Goal: Transaction & Acquisition: Obtain resource

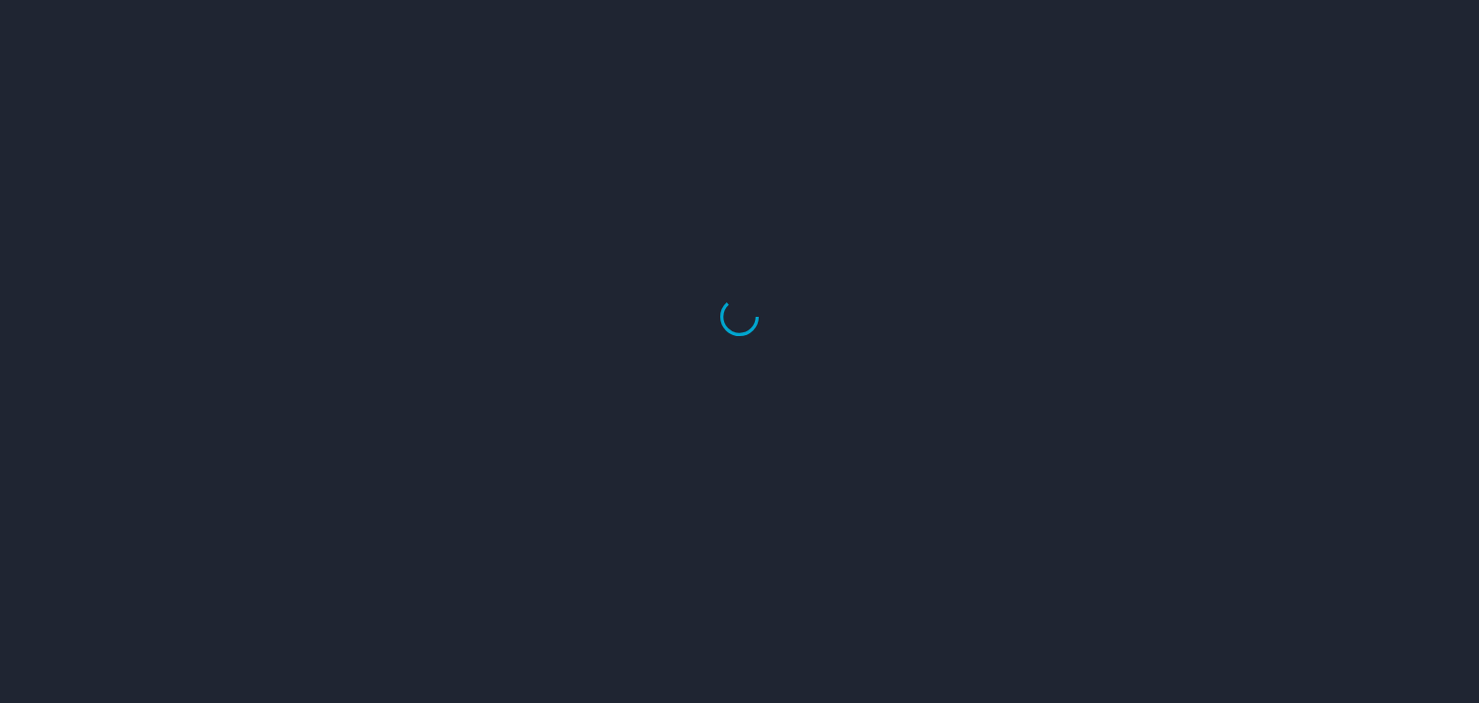
select select "US"
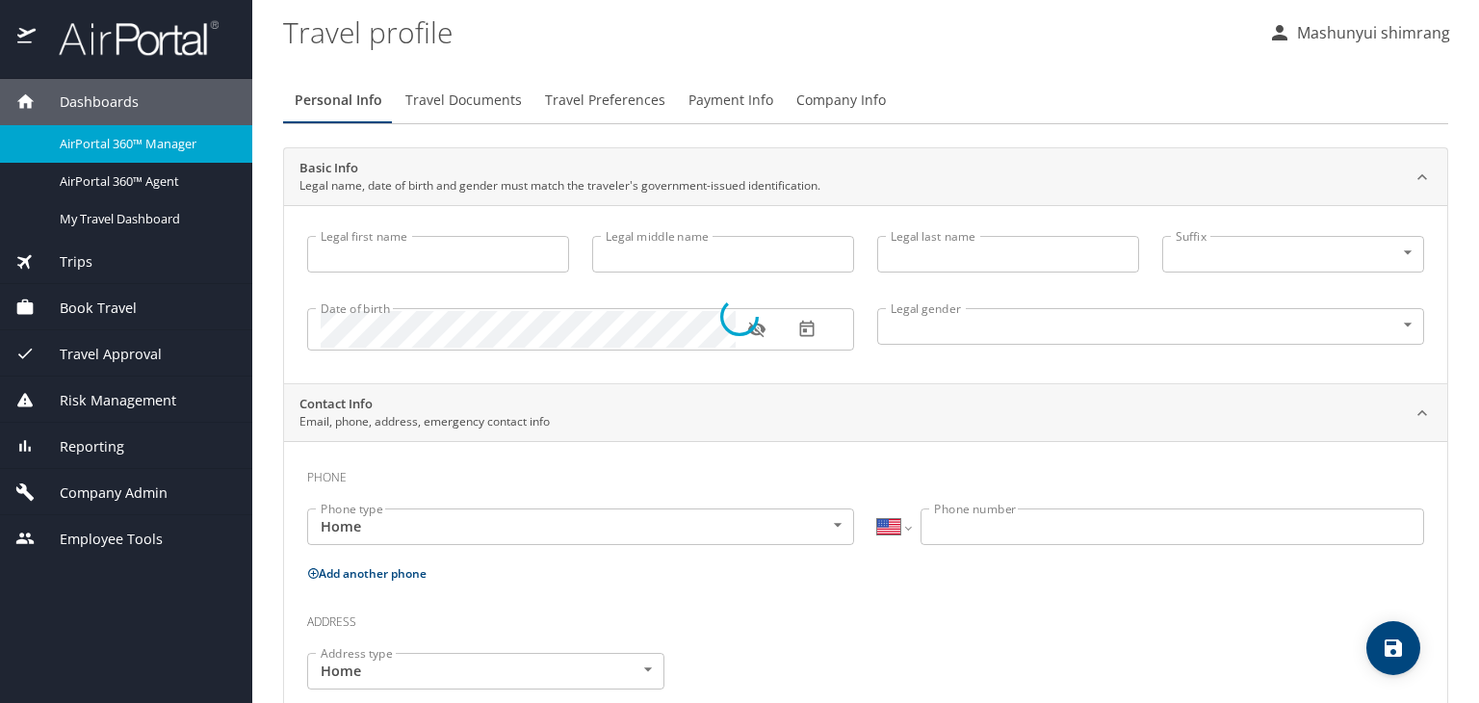
select select "IN"
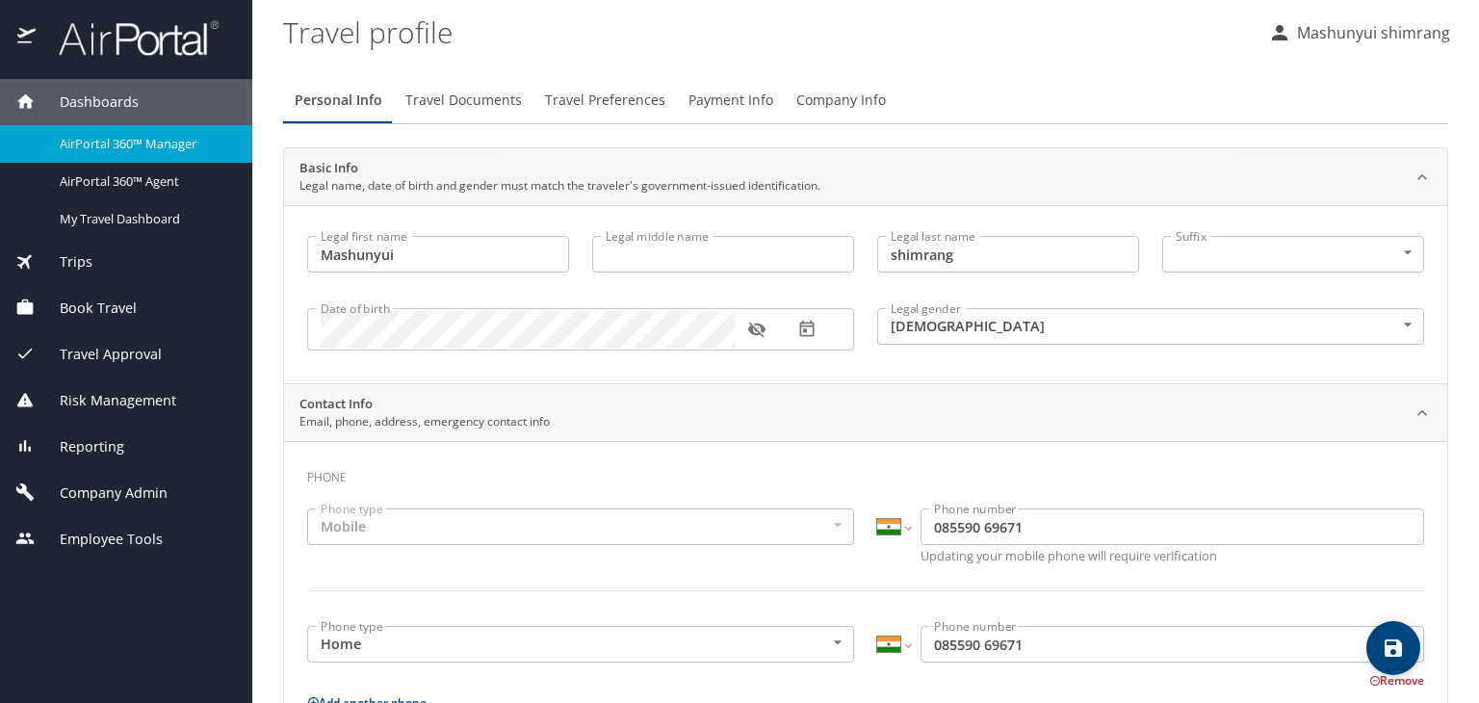
type input "Mashunyui"
type input "shimrang"
type input "Male"
click at [88, 39] on img at bounding box center [128, 38] width 181 height 38
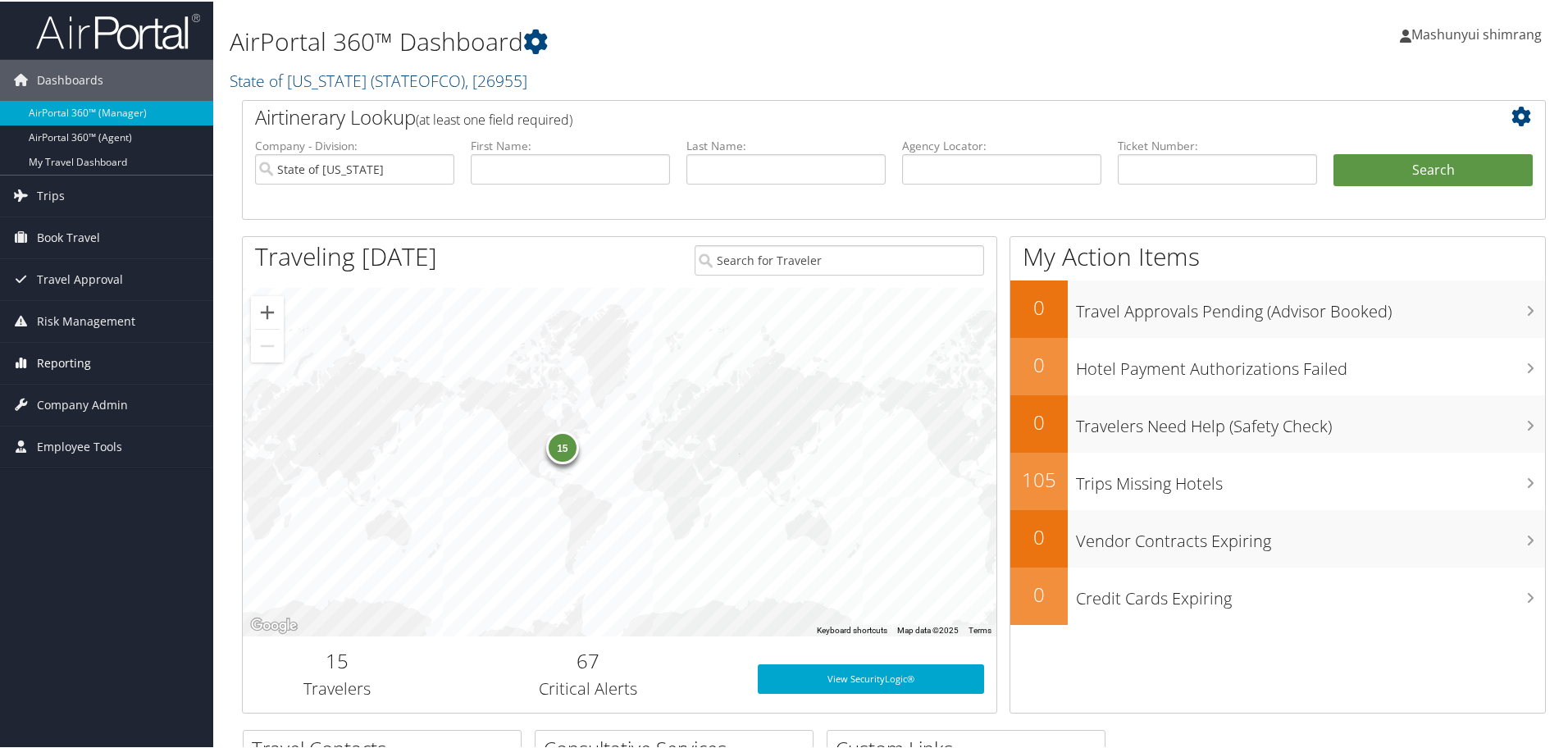
click at [49, 361] on span "Reporting" at bounding box center [64, 362] width 55 height 41
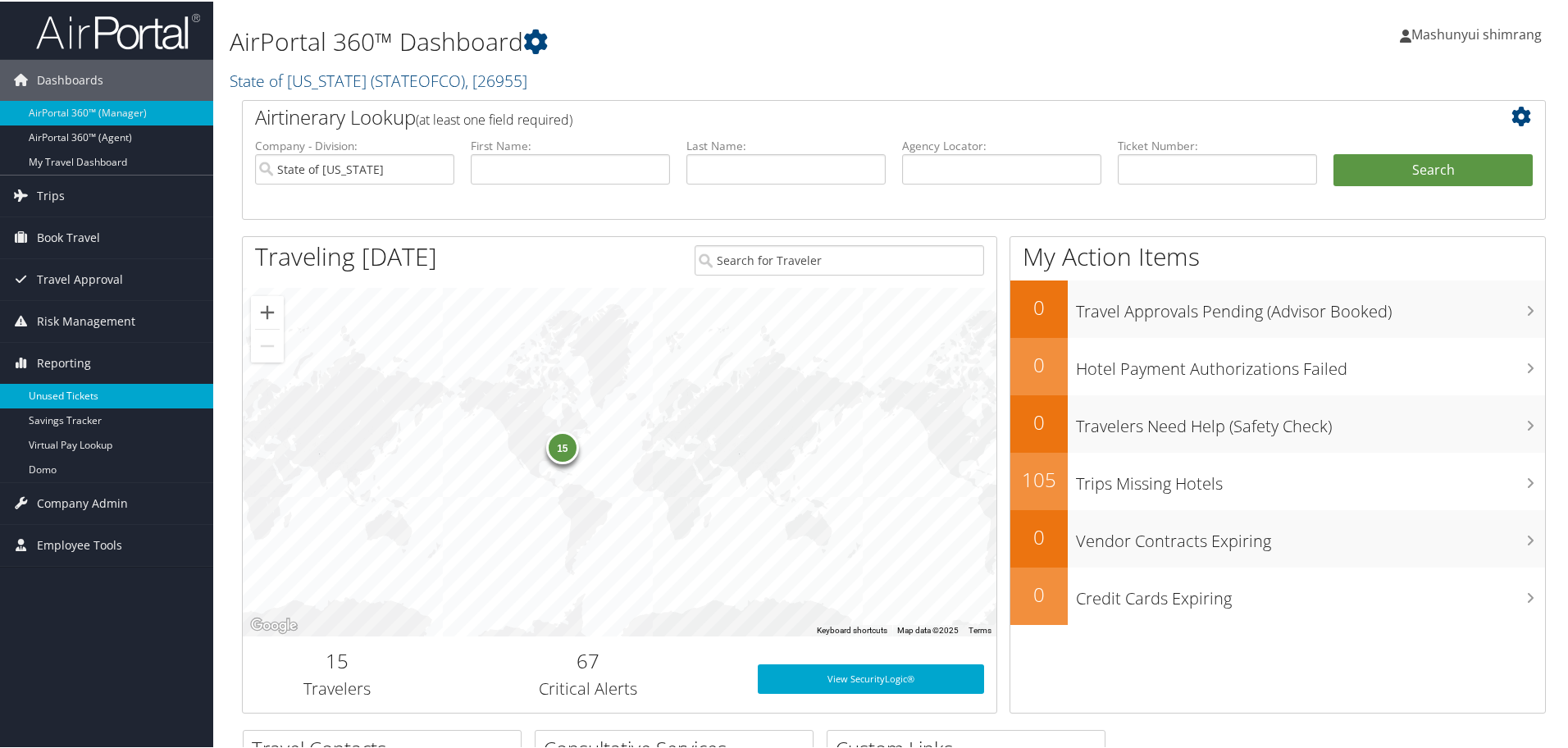
click at [60, 394] on link "Unused Tickets" at bounding box center [106, 394] width 213 height 25
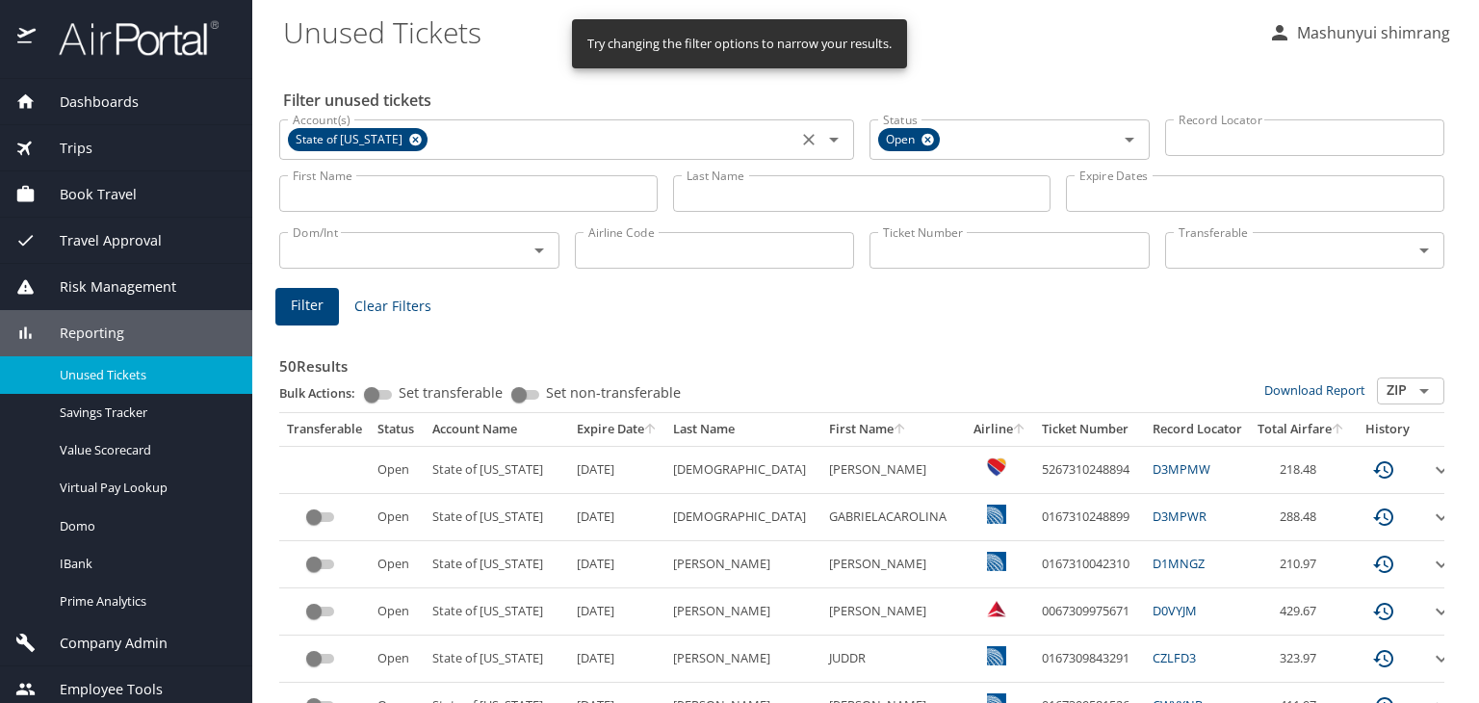
click at [409, 136] on icon at bounding box center [415, 140] width 13 height 13
click at [921, 138] on icon at bounding box center [928, 139] width 14 height 21
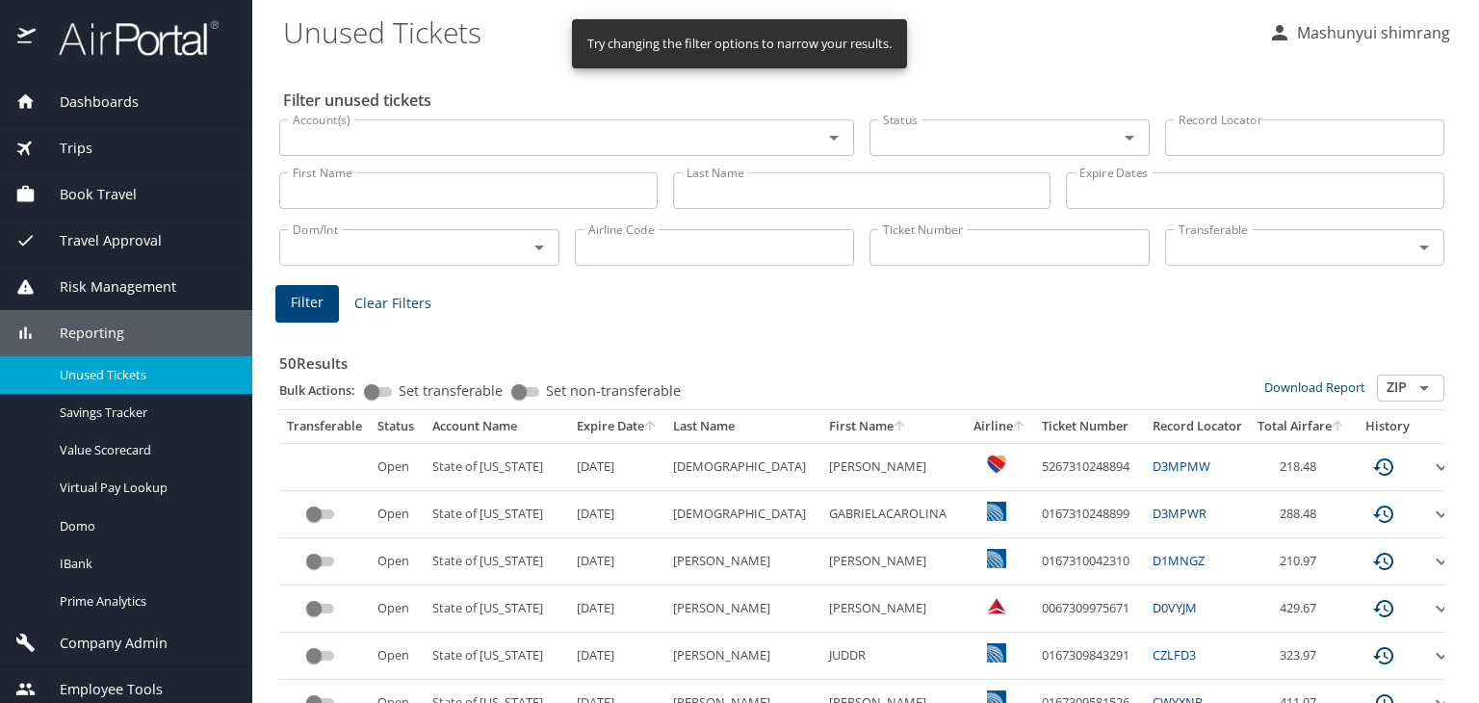
click at [722, 193] on input "Last Name" at bounding box center [862, 190] width 378 height 37
paste input "PIERRE"
type input "PIERRE"
click at [310, 305] on span "Filter" at bounding box center [307, 303] width 33 height 24
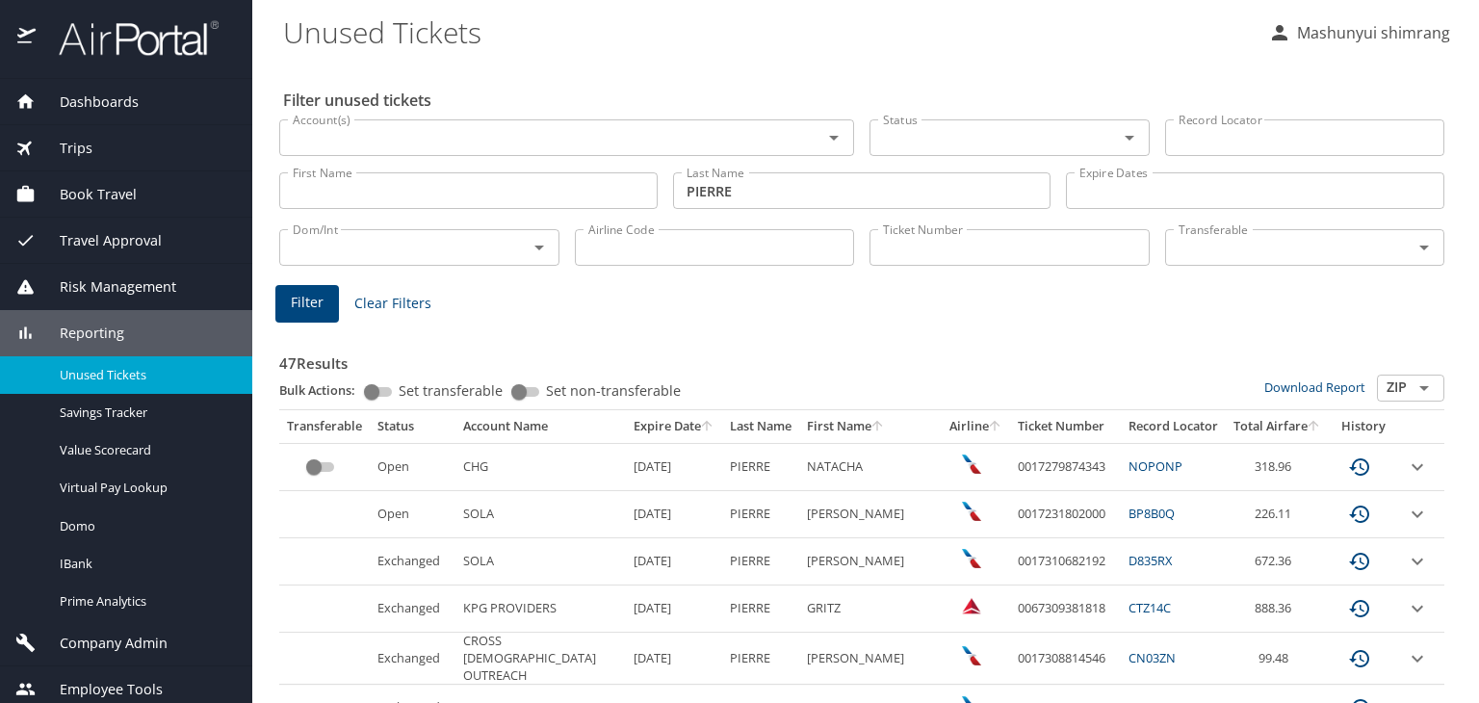
click at [132, 38] on img at bounding box center [128, 38] width 181 height 38
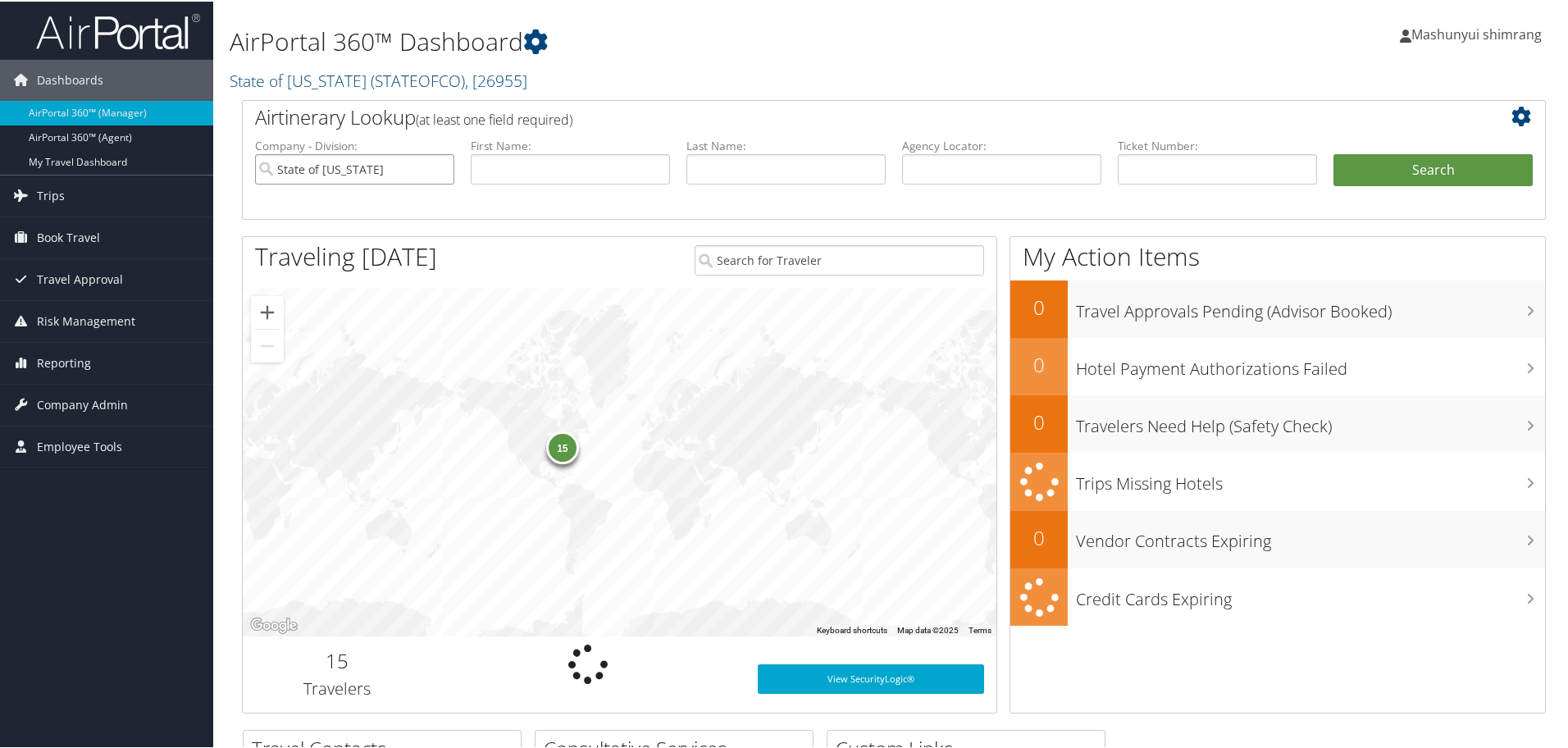
click at [439, 163] on input "State of Colorado" at bounding box center [355, 168] width 199 height 31
click at [951, 153] on input "text" at bounding box center [1002, 168] width 199 height 31
paste input "DCJNLV"
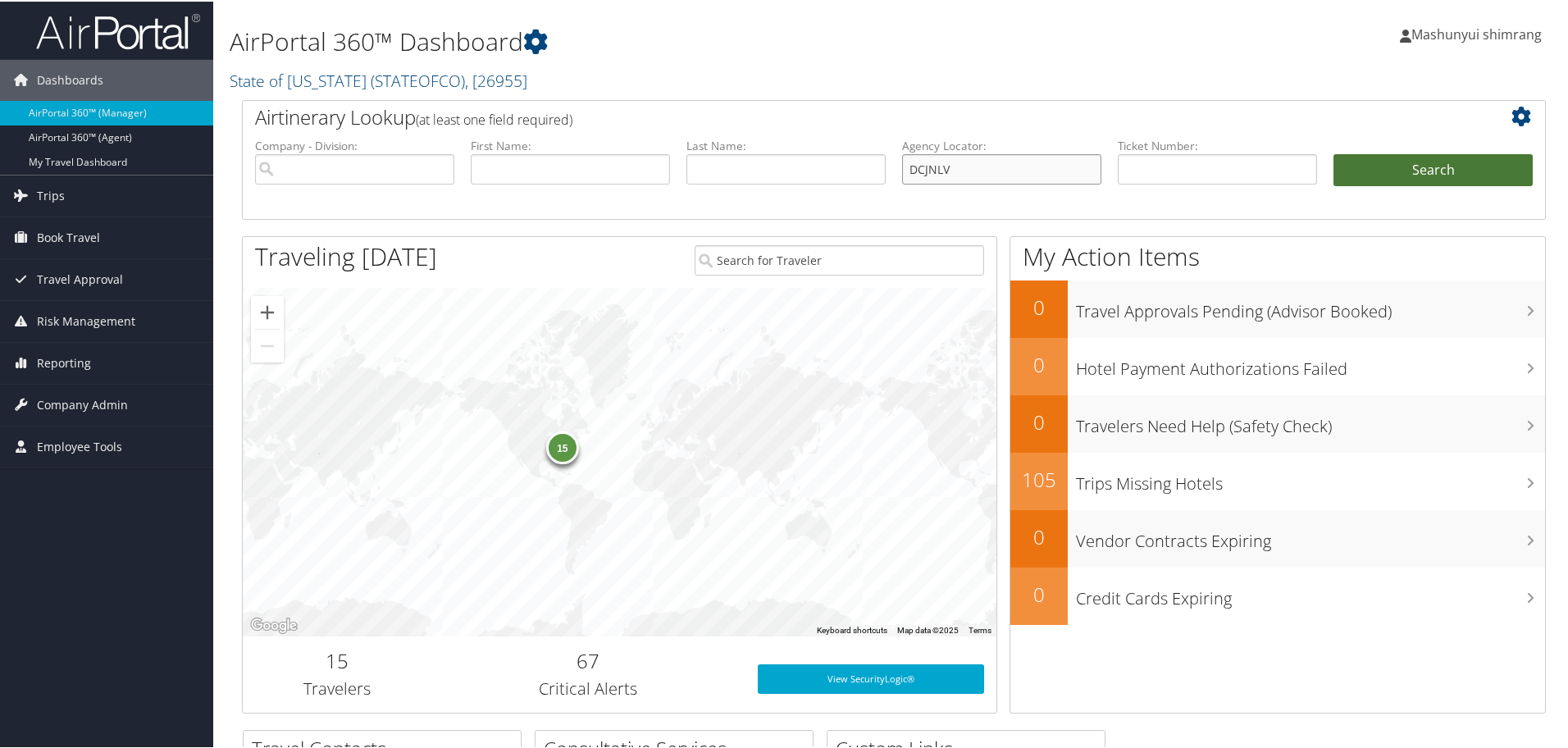
type input "DCJNLV"
click at [1369, 154] on button "Search" at bounding box center [1433, 169] width 199 height 33
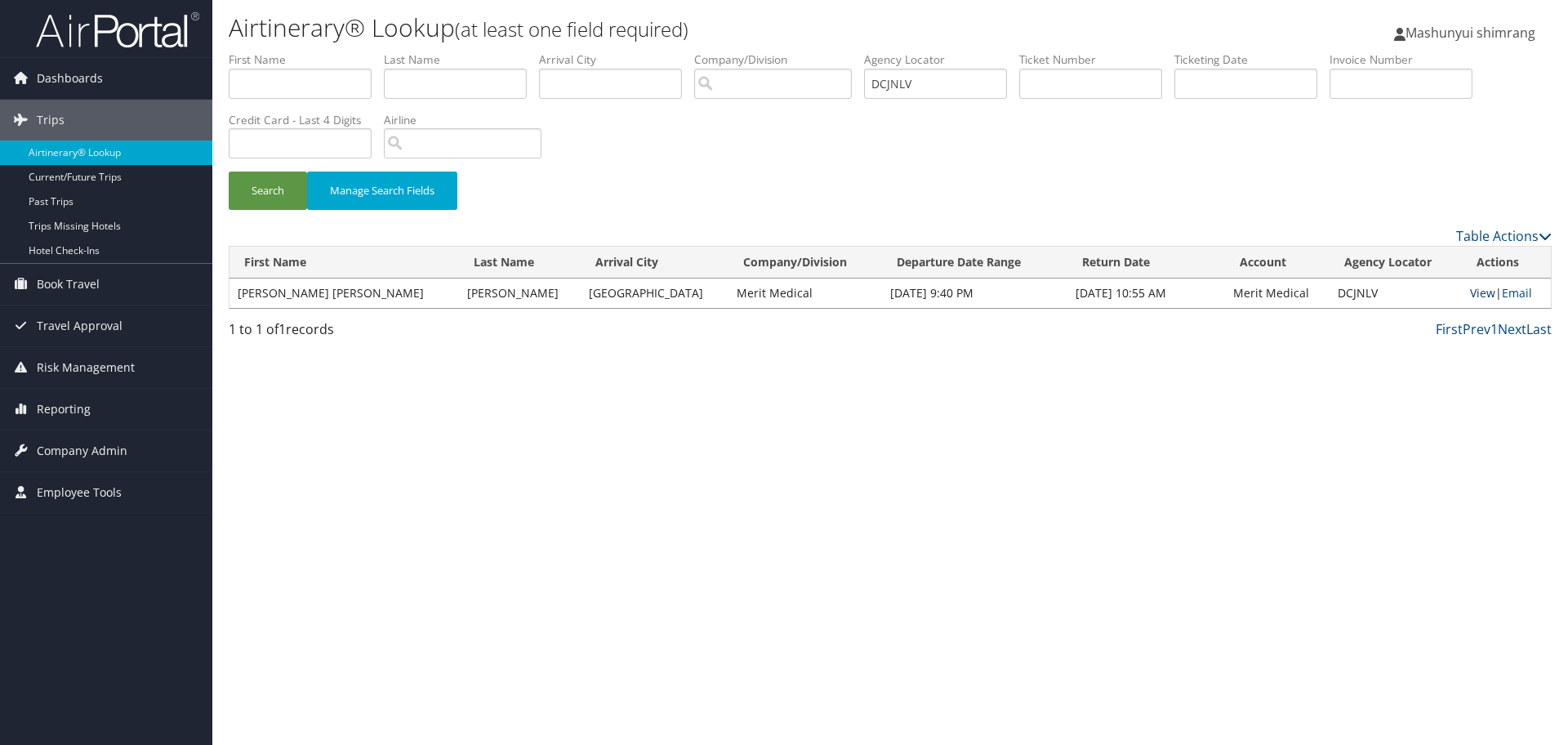
click at [1470, 294] on link "View" at bounding box center [1483, 293] width 25 height 15
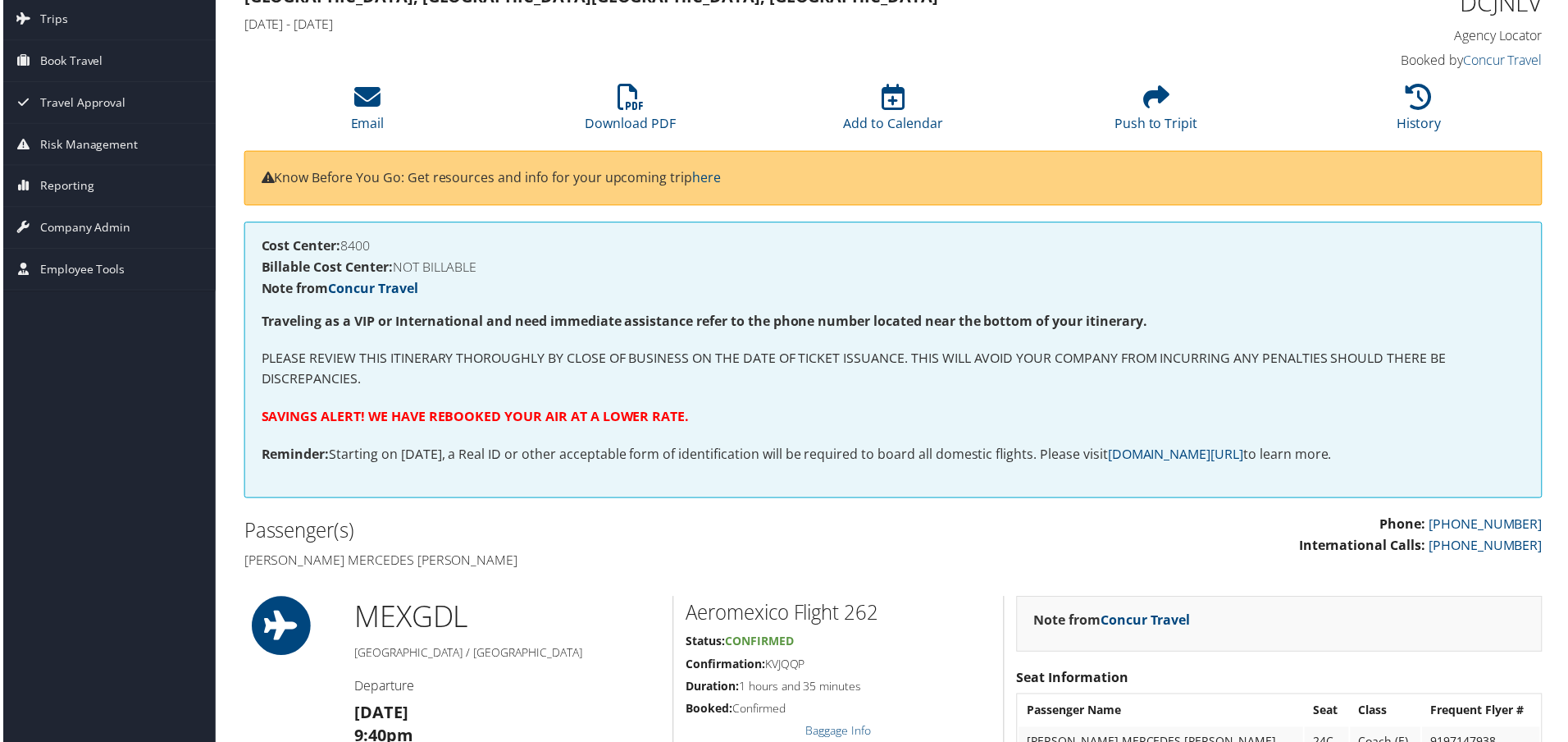
scroll to position [102, 0]
click at [648, 94] on li "Download PDF" at bounding box center [630, 108] width 264 height 66
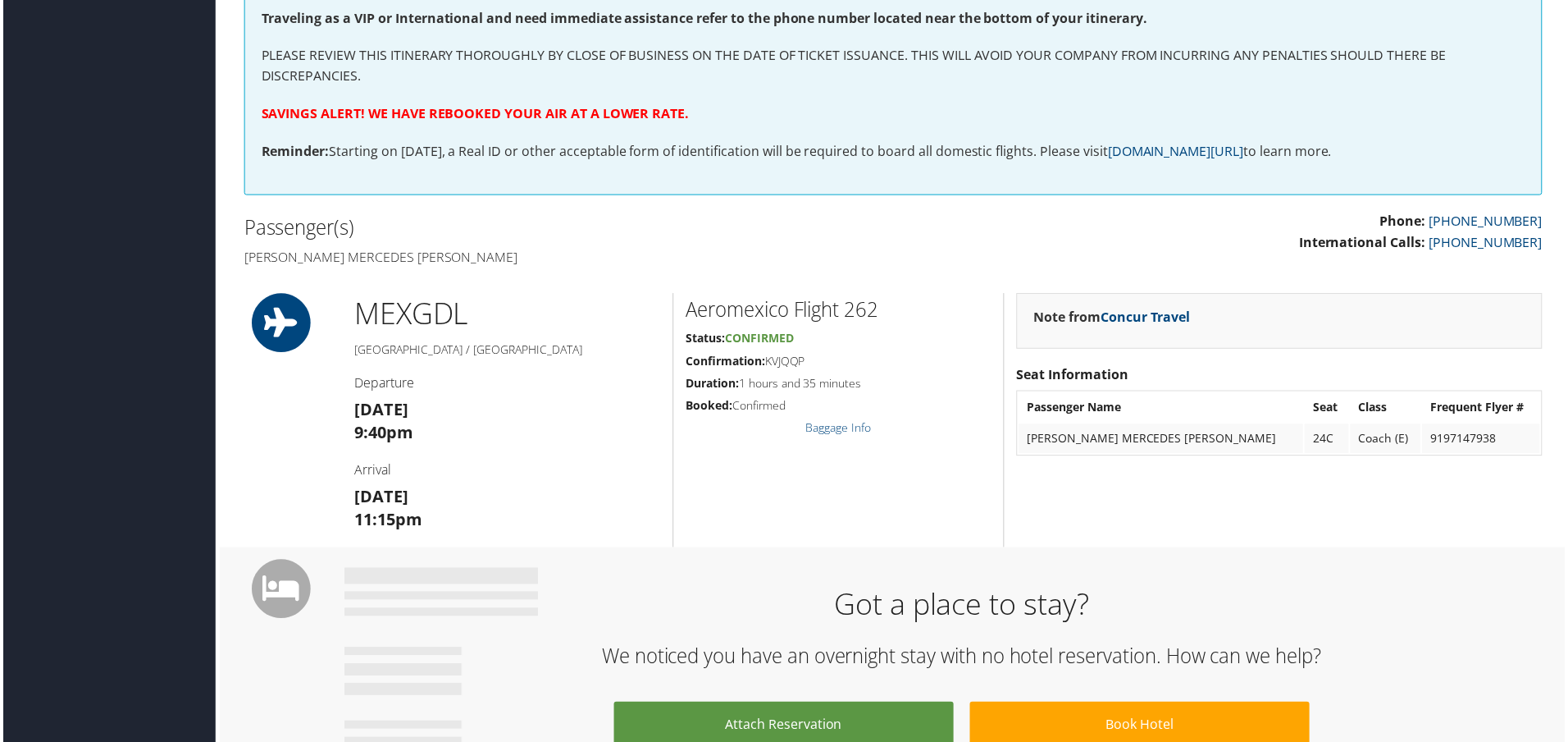
scroll to position [411, 0]
